Goal: Task Accomplishment & Management: Complete application form

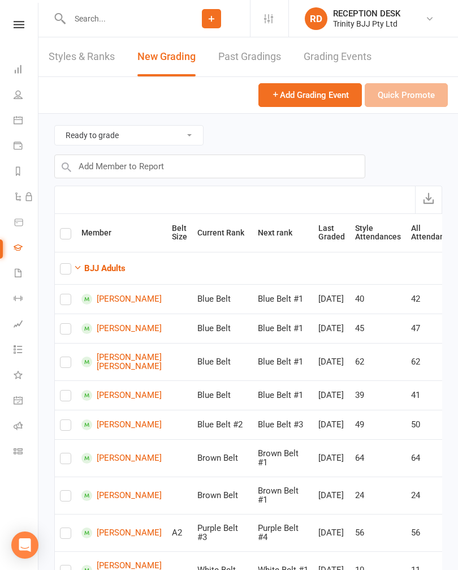
click at [8, 91] on li "People" at bounding box center [19, 95] width 38 height 25
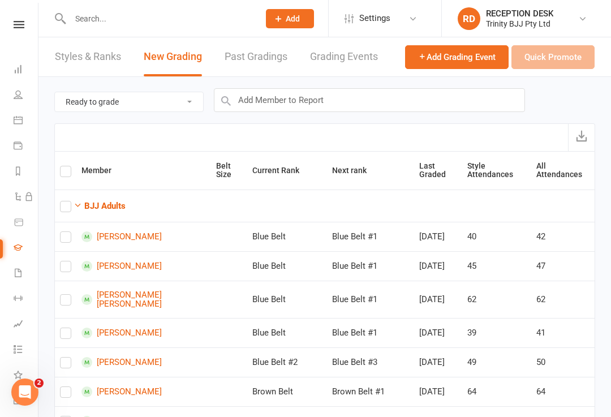
click at [24, 18] on nav "Clubworx Dashboard People Calendar Payments Reports Automations Product Sales G…" at bounding box center [19, 211] width 38 height 417
click at [16, 18] on nav "Clubworx Dashboard People Calendar Payments Reports Automations Product Sales G…" at bounding box center [19, 211] width 38 height 417
click at [16, 25] on icon at bounding box center [19, 24] width 11 height 7
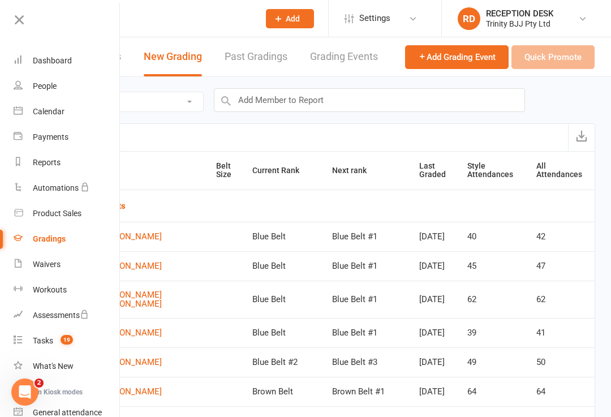
click at [36, 66] on link "Dashboard" at bounding box center [67, 60] width 107 height 25
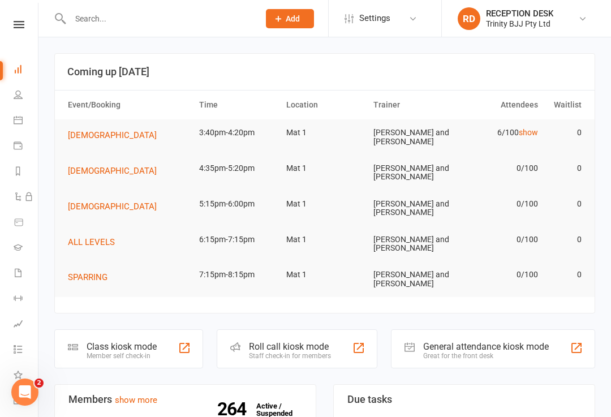
click at [114, 344] on div "Class kiosk mode" at bounding box center [122, 346] width 70 height 11
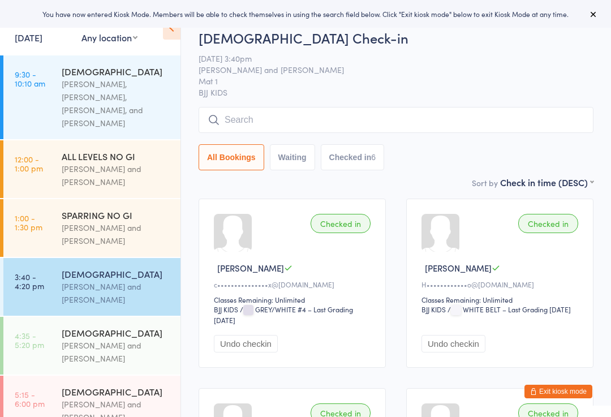
click at [453, 125] on input "search" at bounding box center [396, 120] width 395 height 26
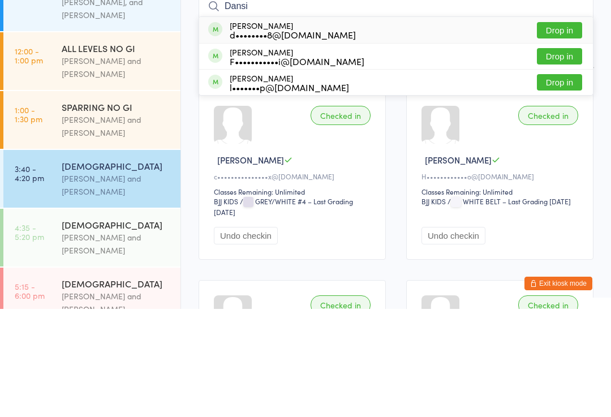
type input "Dansi"
click at [567, 182] on button "Drop in" at bounding box center [559, 190] width 45 height 16
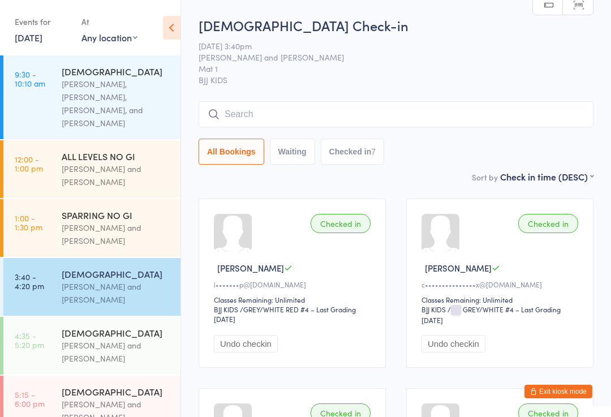
click at [423, 119] on input "search" at bounding box center [396, 114] width 395 height 26
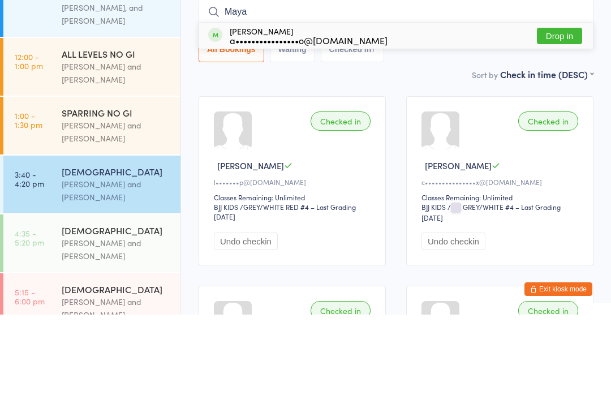
type input "Maya"
click at [574, 130] on button "Drop in" at bounding box center [559, 138] width 45 height 16
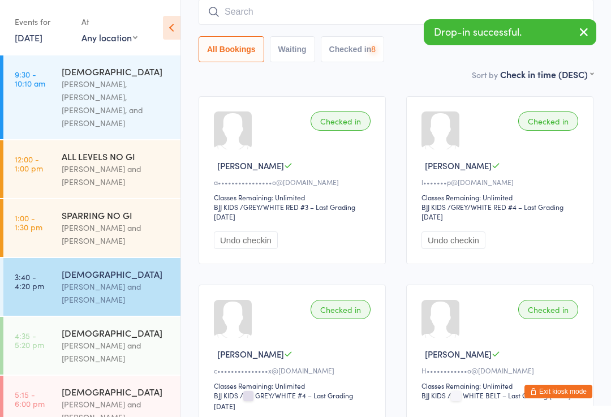
click at [553, 396] on button "Exit kiosk mode" at bounding box center [558, 392] width 68 height 14
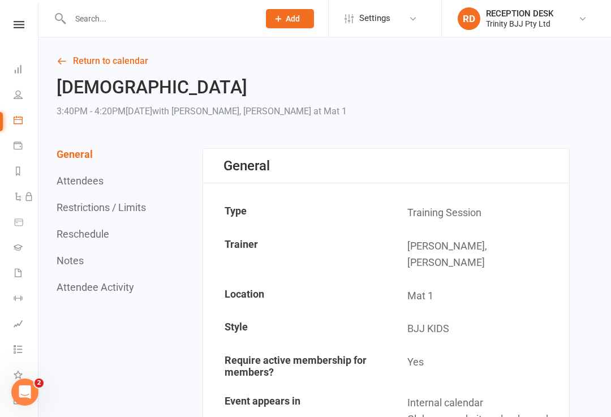
click at [8, 244] on li "Gradings" at bounding box center [19, 248] width 38 height 25
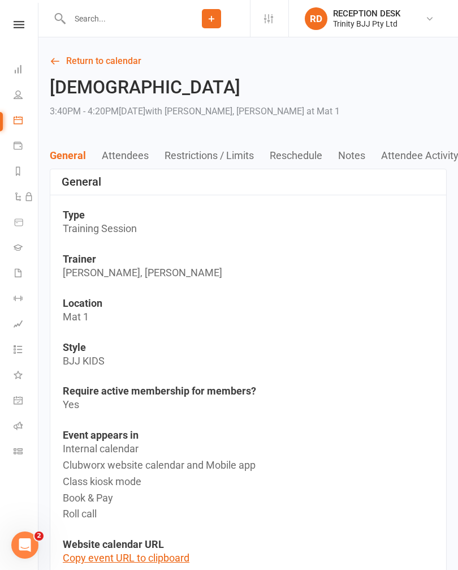
click at [18, 248] on icon at bounding box center [18, 247] width 9 height 9
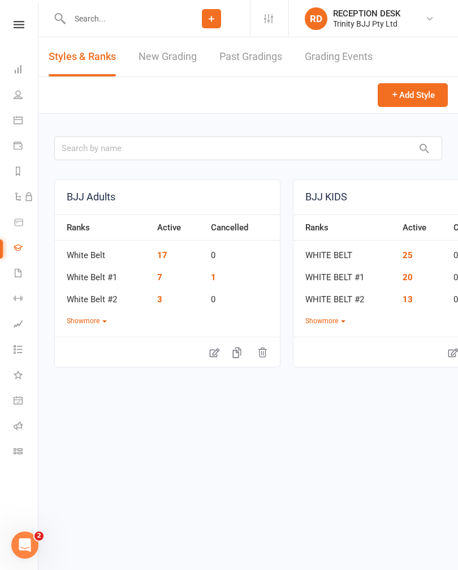
click at [148, 49] on link "New Grading" at bounding box center [168, 56] width 58 height 39
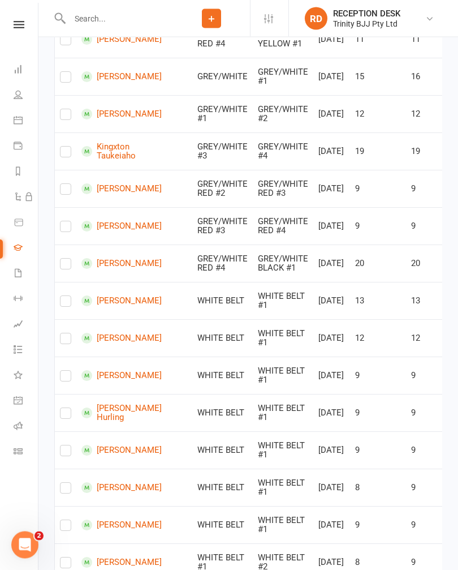
scroll to position [888, 0]
click at [68, 229] on label at bounding box center [65, 229] width 11 height 0
click at [68, 222] on input "checkbox" at bounding box center [65, 222] width 11 height 0
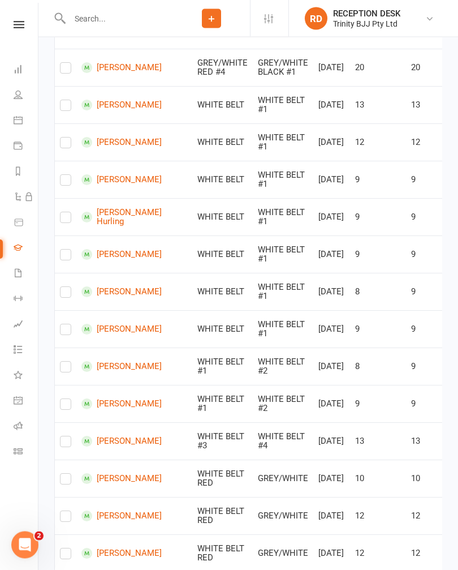
checkbox input "true"
click at [68, 220] on label at bounding box center [65, 220] width 11 height 0
click at [68, 212] on input "checkbox" at bounding box center [65, 212] width 11 height 0
checkbox input "true"
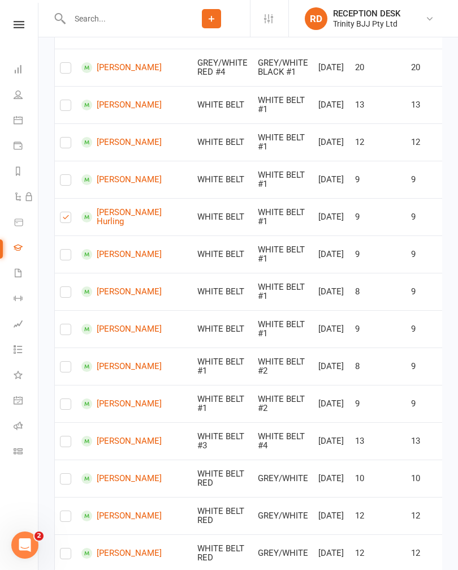
checkbox input "true"
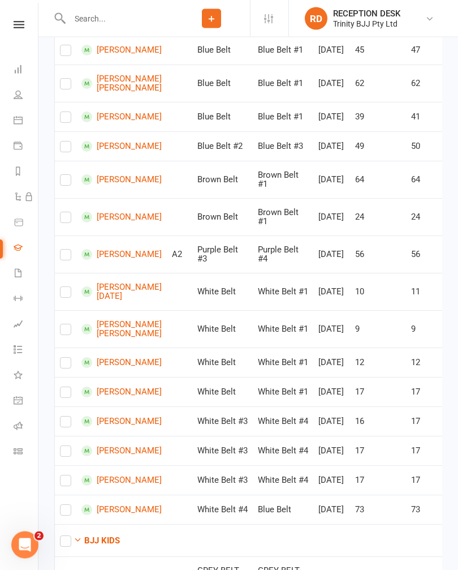
scroll to position [0, 0]
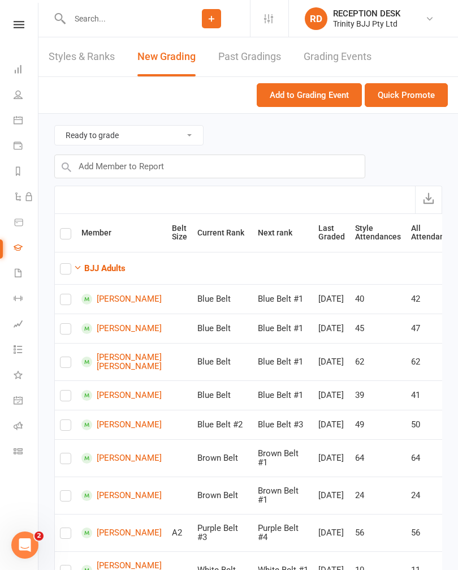
click at [431, 85] on button "Quick Promote" at bounding box center [406, 95] width 83 height 24
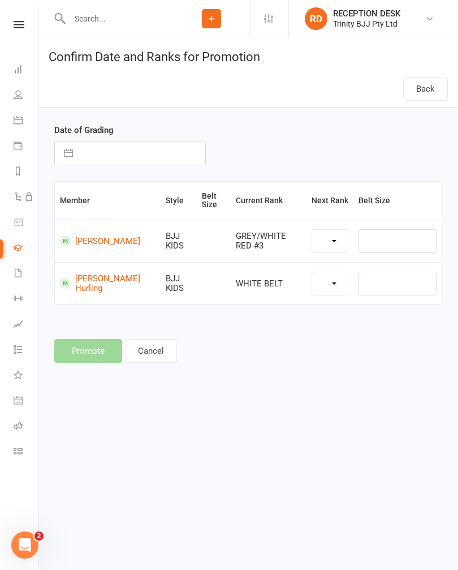
select select "43048"
select select "39734"
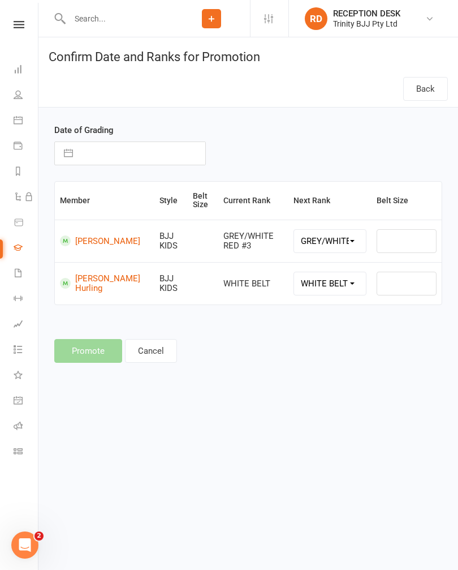
click at [76, 162] on button "button" at bounding box center [68, 153] width 20 height 23
select select "8"
select select "2025"
select select "9"
select select "2025"
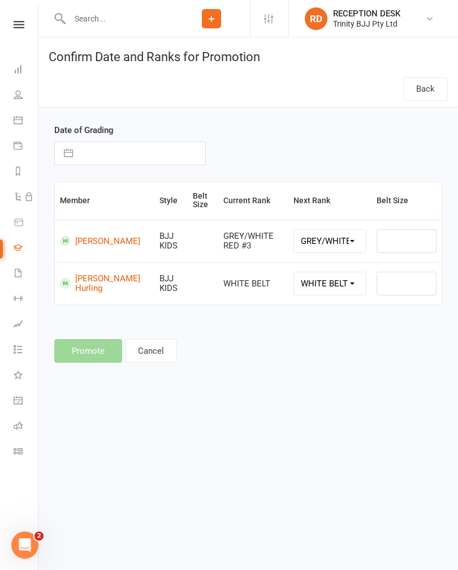
select select "10"
select select "2025"
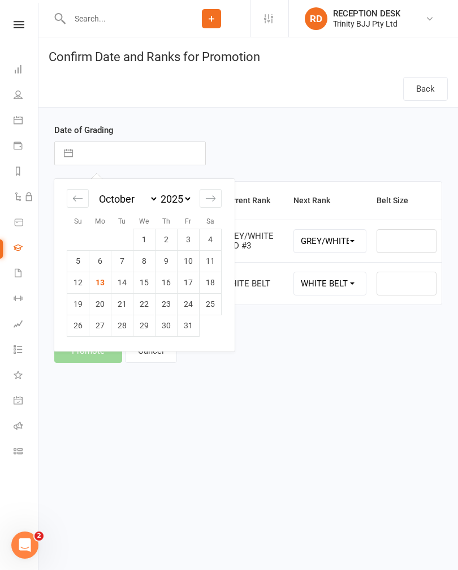
click at [104, 285] on td "13" at bounding box center [100, 282] width 22 height 21
type input "13 Oct 2025"
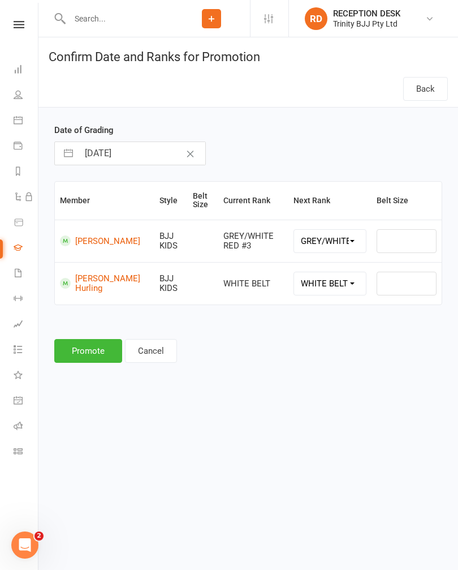
click at [97, 397] on html "Prospect Member Non-attending contact Grading event Task Add Settings Membershi…" at bounding box center [229, 198] width 458 height 397
click at [104, 350] on button "Promote" at bounding box center [88, 351] width 68 height 24
